Goal: Task Accomplishment & Management: Complete application form

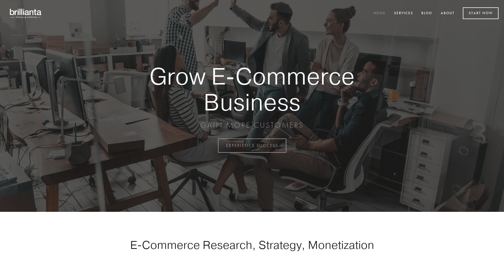
scroll to position [1430, 0]
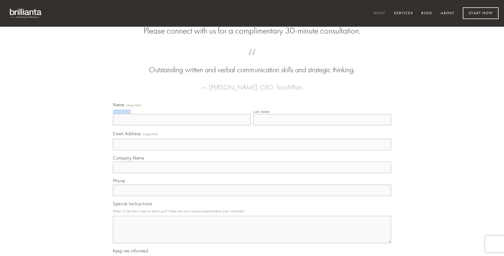
type input "[PERSON_NAME]"
click at [322, 125] on input "Last Name" at bounding box center [322, 119] width 138 height 11
type input "[PERSON_NAME]"
click at [252, 150] on input "Email Address (required)" at bounding box center [252, 144] width 278 height 11
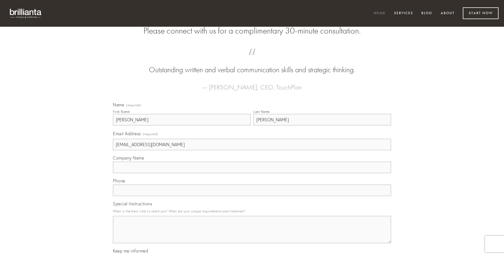
type input "[EMAIL_ADDRESS][DOMAIN_NAME]"
click at [252, 173] on input "Company Name" at bounding box center [252, 167] width 278 height 11
type input "defluo"
click at [252, 196] on input "text" at bounding box center [252, 190] width 278 height 11
click at [252, 235] on textarea "Special Instructions" at bounding box center [252, 229] width 278 height 27
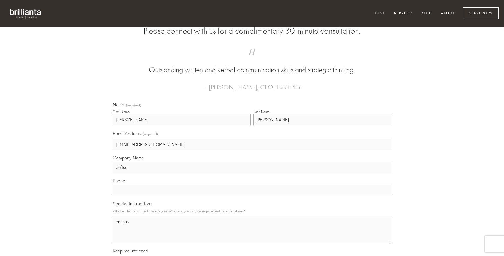
type textarea "animus"
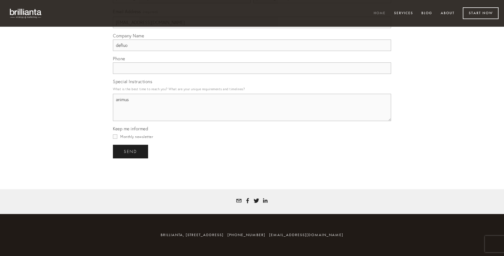
click at [131, 151] on span "send" at bounding box center [130, 151] width 13 height 5
